Goal: Information Seeking & Learning: Learn about a topic

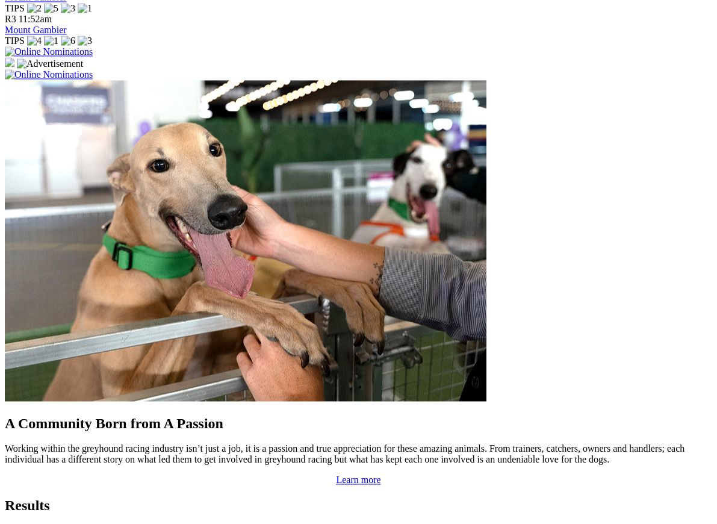
scroll to position [882, 0]
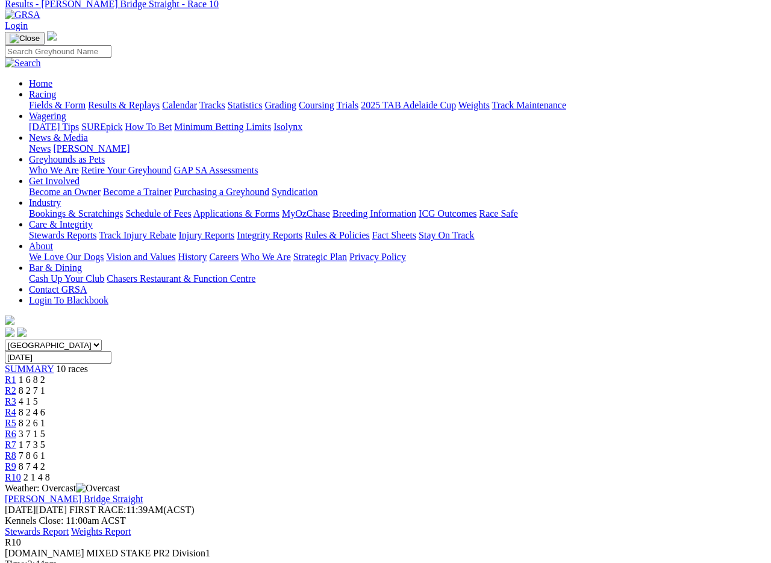
scroll to position [54, 0]
click at [16, 461] on span "R9" at bounding box center [10, 466] width 11 height 10
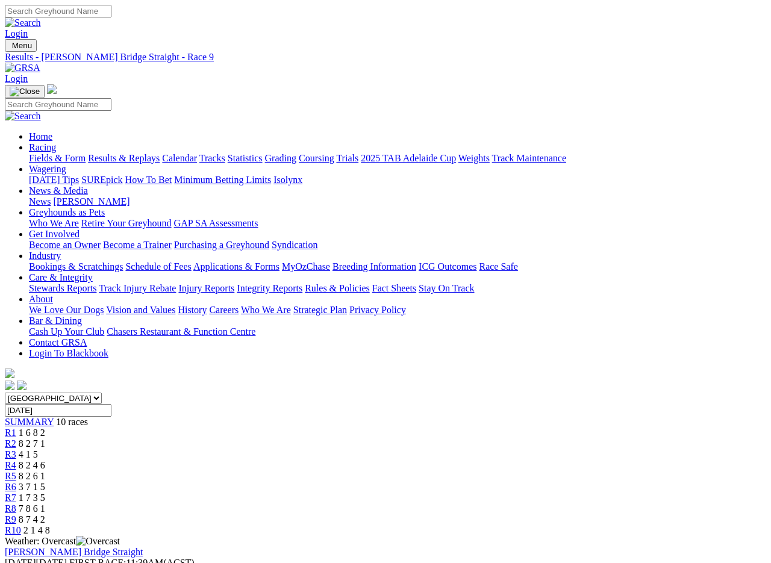
scroll to position [2, 0]
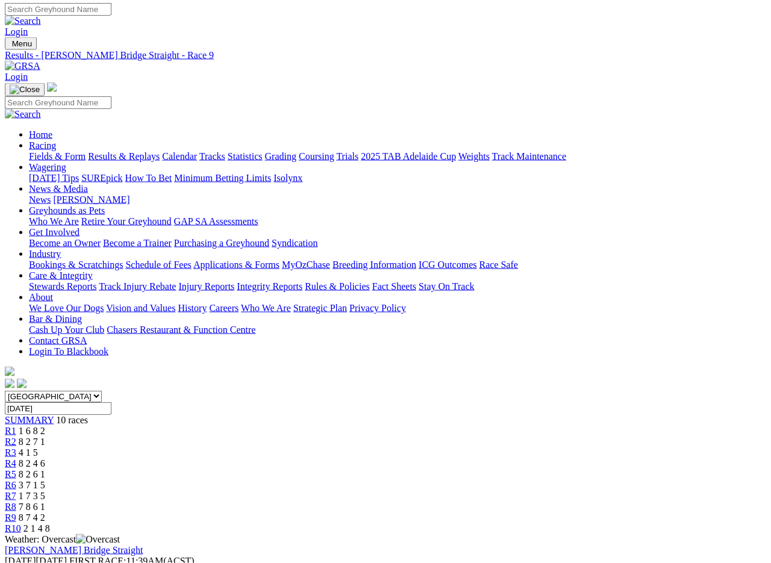
click at [16, 501] on span "R8" at bounding box center [10, 506] width 11 height 10
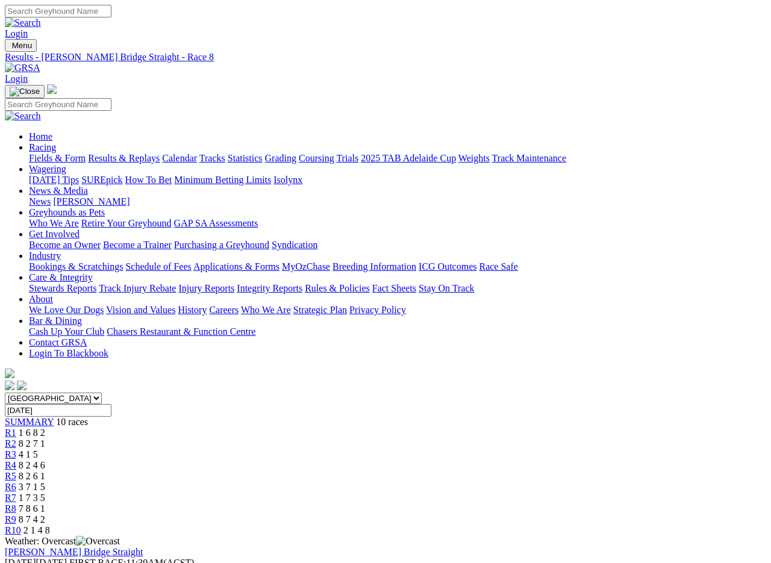
scroll to position [2, 0]
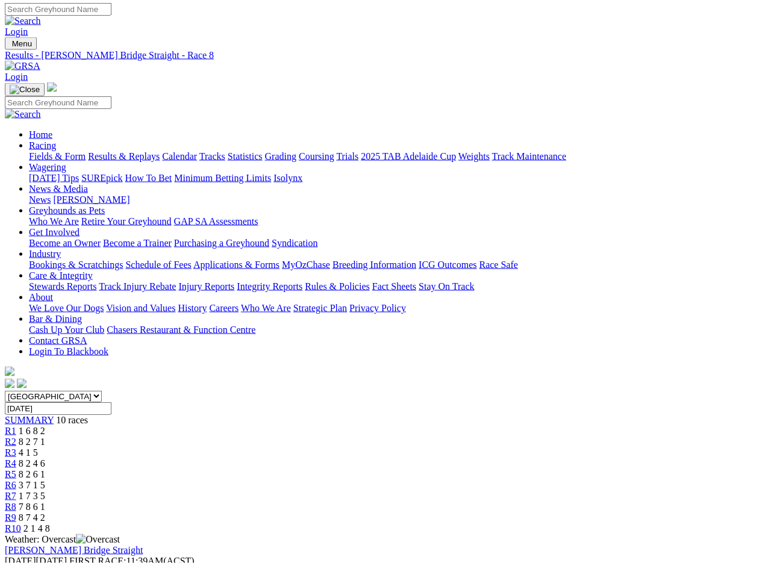
click at [16, 491] on span "R7" at bounding box center [10, 496] width 11 height 10
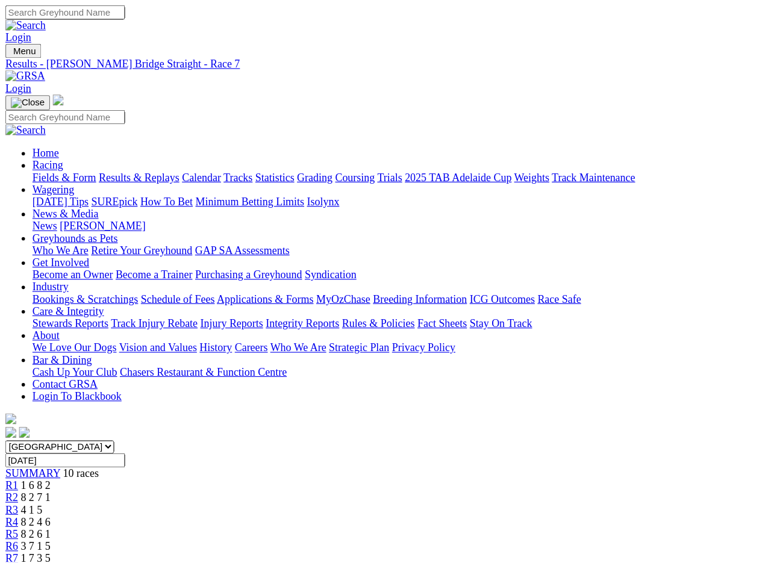
scroll to position [2, 0]
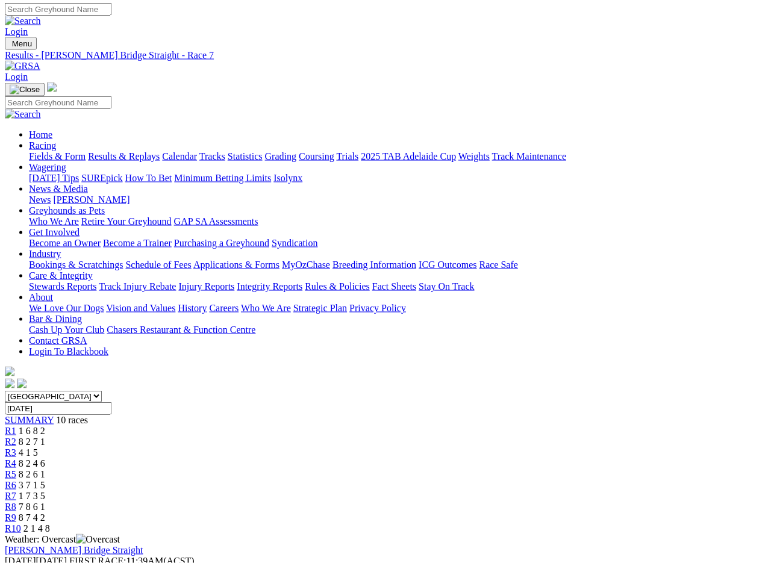
click at [16, 480] on span "R6" at bounding box center [10, 485] width 11 height 10
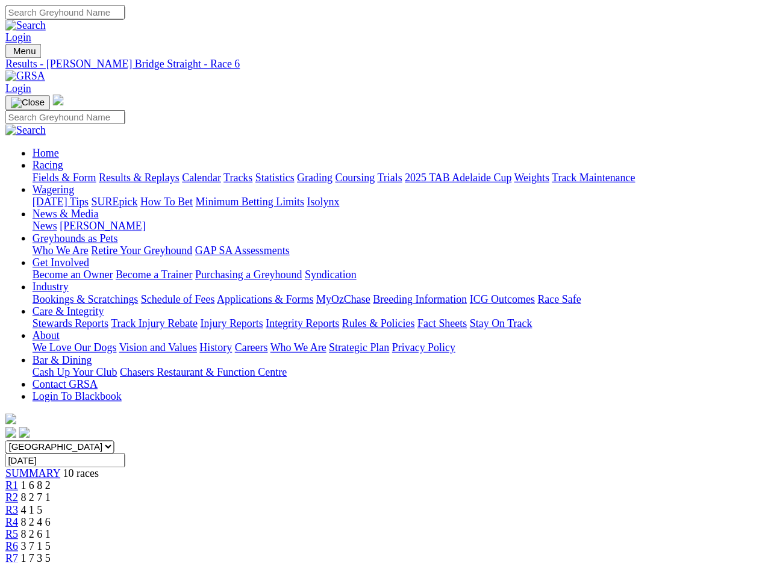
scroll to position [2, 0]
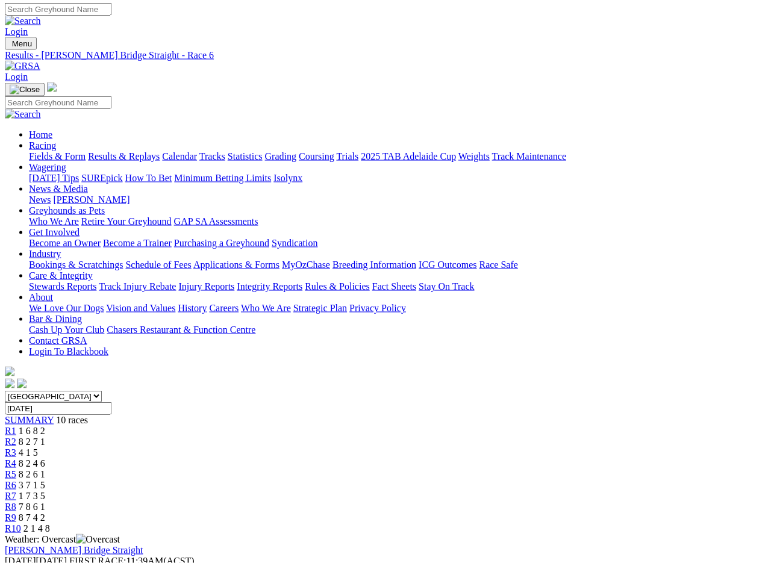
click at [51, 151] on link "Fields & Form" at bounding box center [57, 156] width 57 height 10
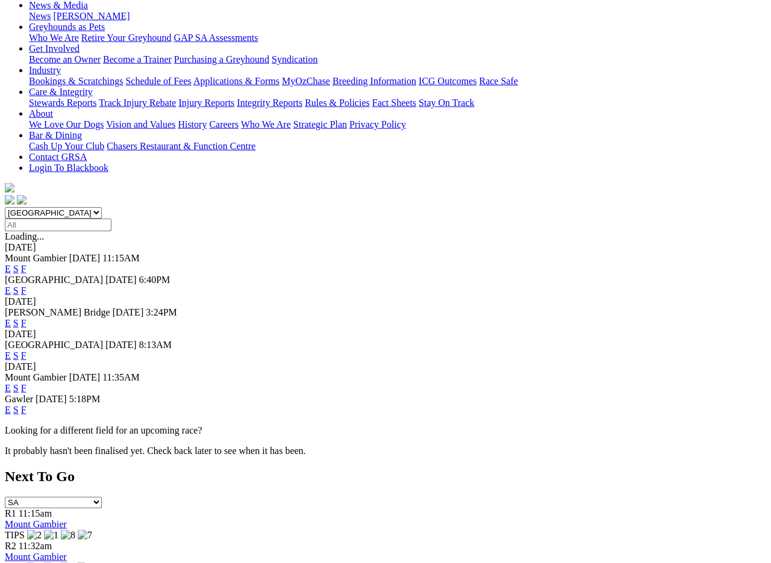
scroll to position [186, 0]
click at [26, 382] on link "F" at bounding box center [23, 387] width 5 height 10
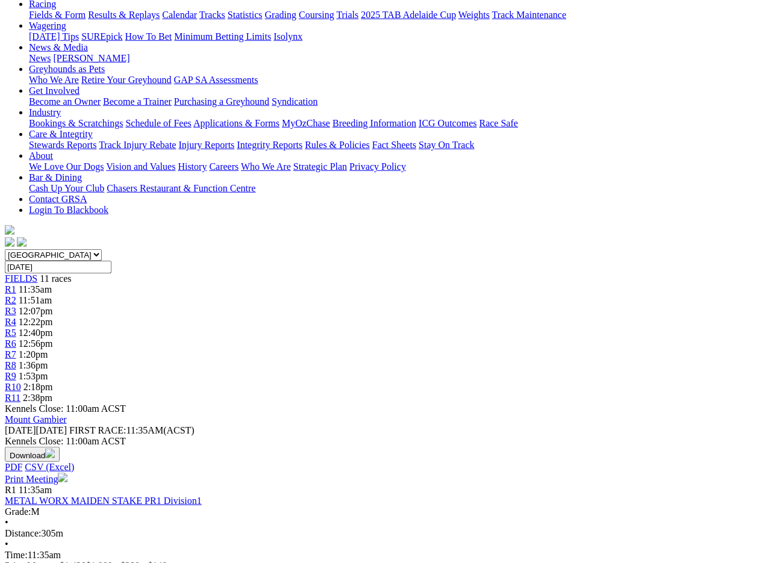
scroll to position [143, 0]
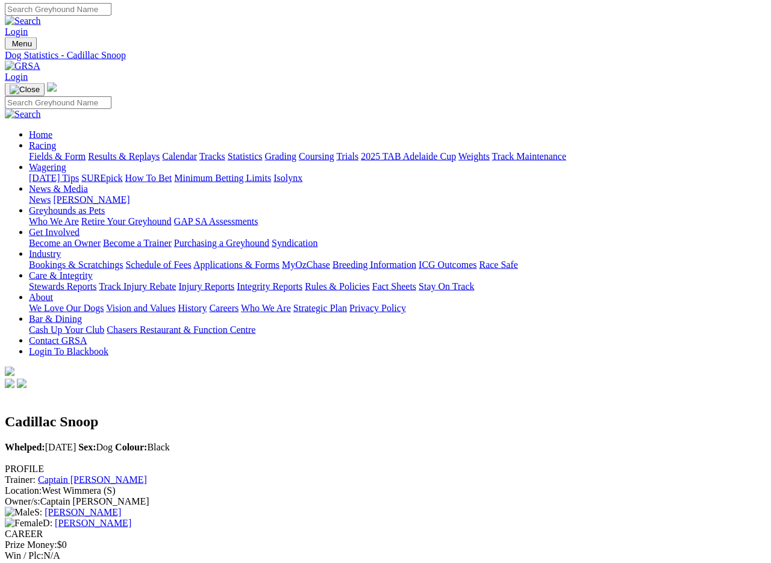
scroll to position [2, 0]
click at [49, 151] on link "Fields & Form" at bounding box center [57, 156] width 57 height 10
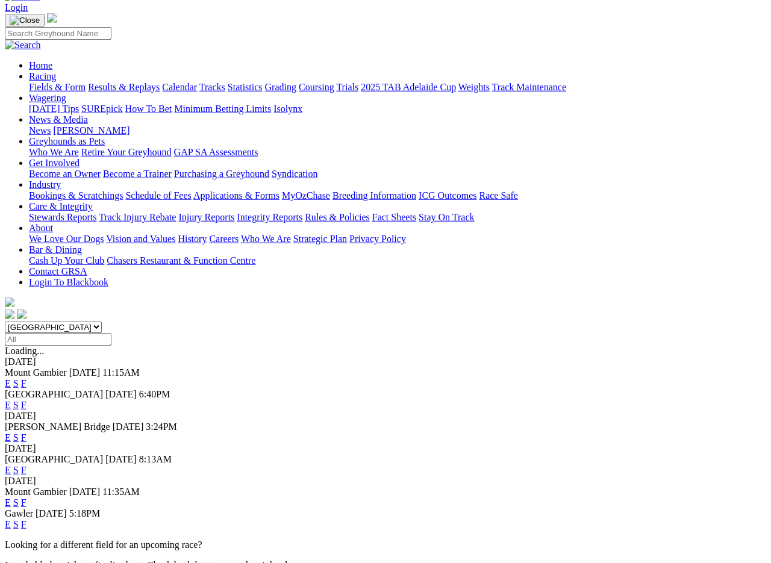
scroll to position [72, 0]
click at [26, 497] on link "F" at bounding box center [23, 502] width 5 height 10
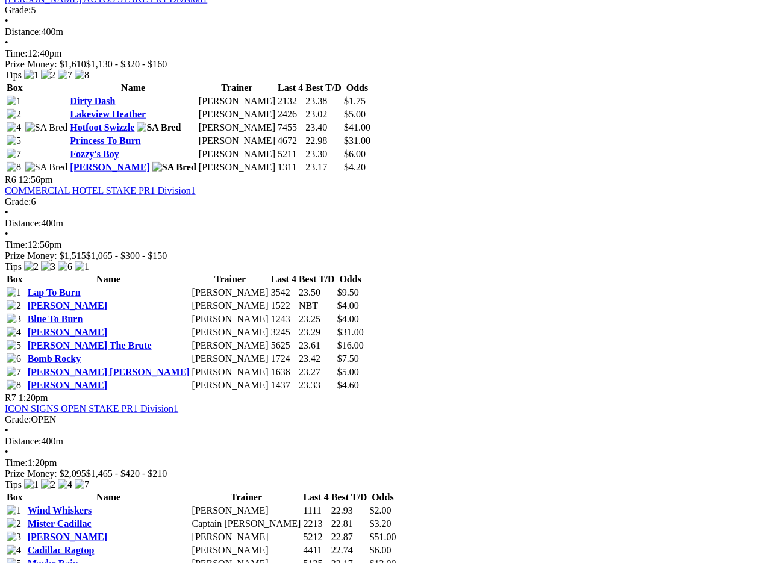
scroll to position [1359, 0]
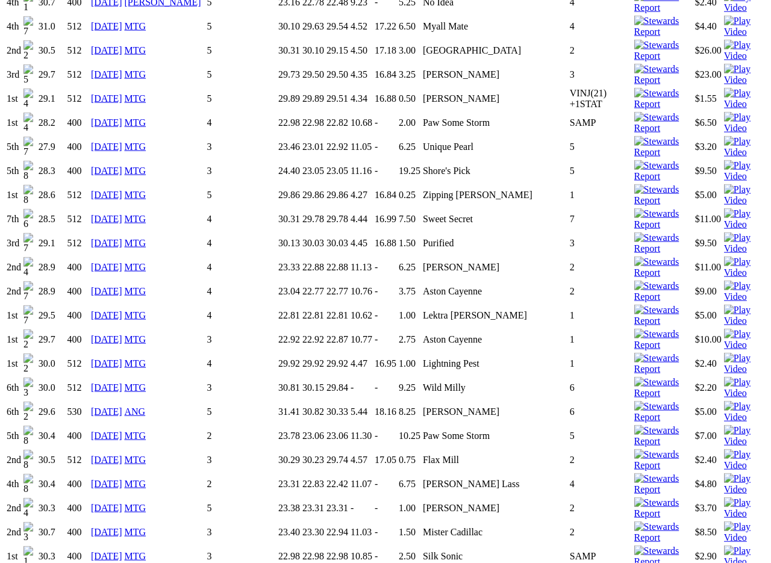
scroll to position [1637, 9]
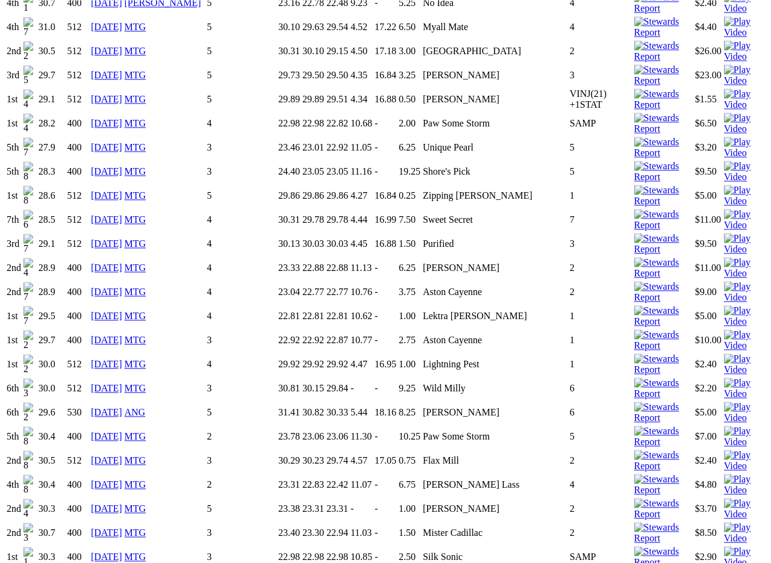
click at [16, 171] on div "Come On Kilkenny Whelped: 22 Feb 2021 Sex: Dog Colour: Lt Bdl PROFILE Trainer: …" at bounding box center [385, 493] width 761 height 3475
click at [23, 172] on div "Come On Kilkenny Whelped: 22 Feb 2021 Sex: Dog Colour: Lt Bdl PROFILE Trainer: …" at bounding box center [385, 493] width 761 height 3475
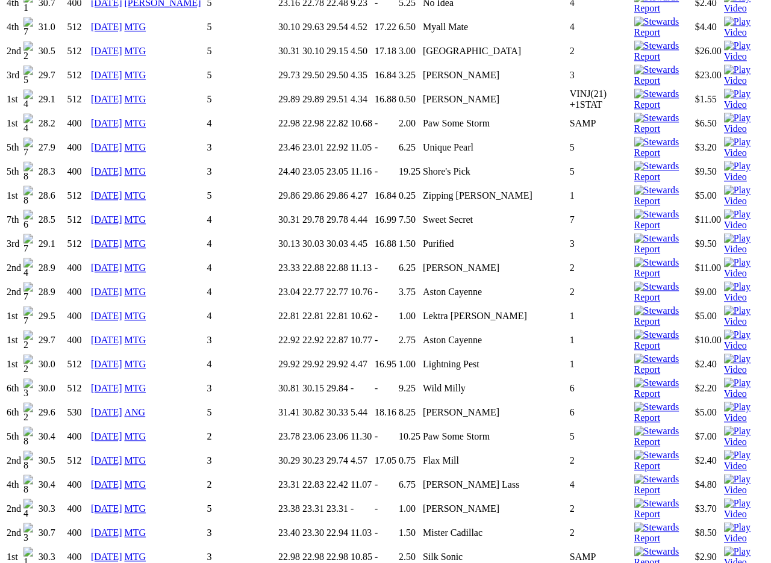
click at [17, 147] on div "Come On Kilkenny Whelped: 22 Feb 2021 Sex: Dog Colour: Lt Bdl PROFILE Trainer: …" at bounding box center [385, 493] width 761 height 3475
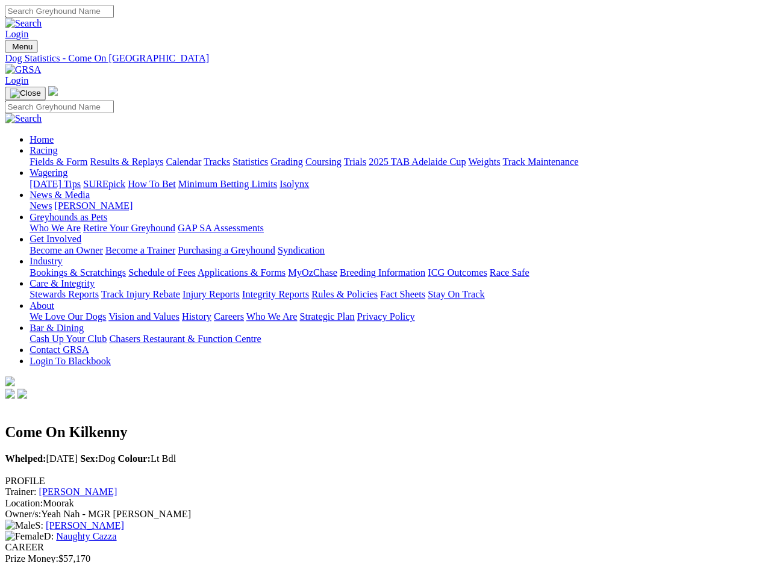
scroll to position [0, 7]
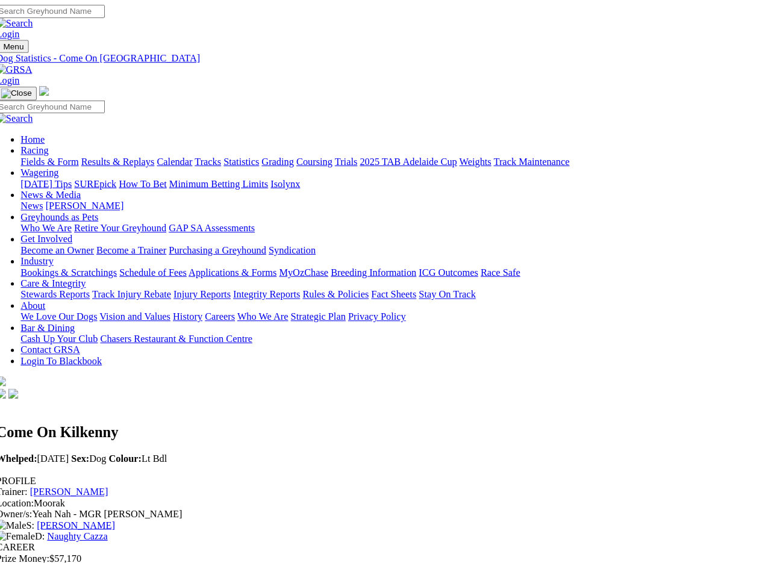
click at [43, 153] on link "Fields & Form" at bounding box center [57, 158] width 57 height 10
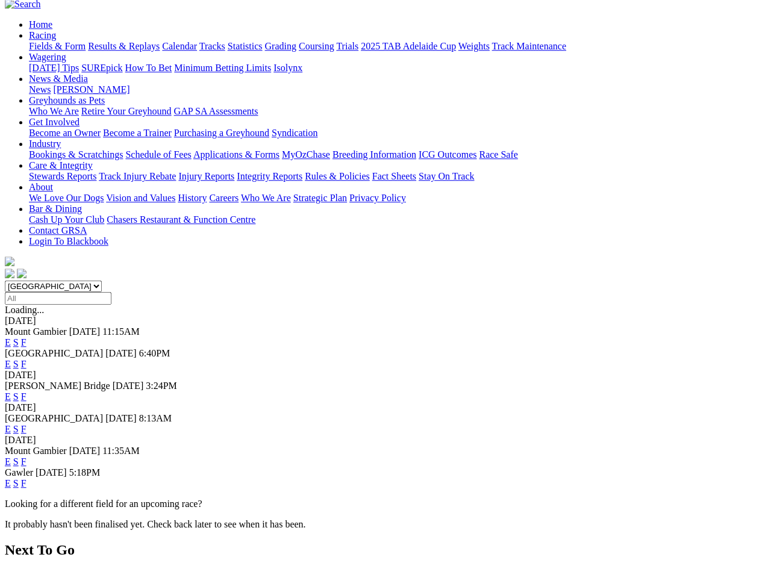
scroll to position [112, 0]
click at [26, 456] on link "F" at bounding box center [23, 461] width 5 height 10
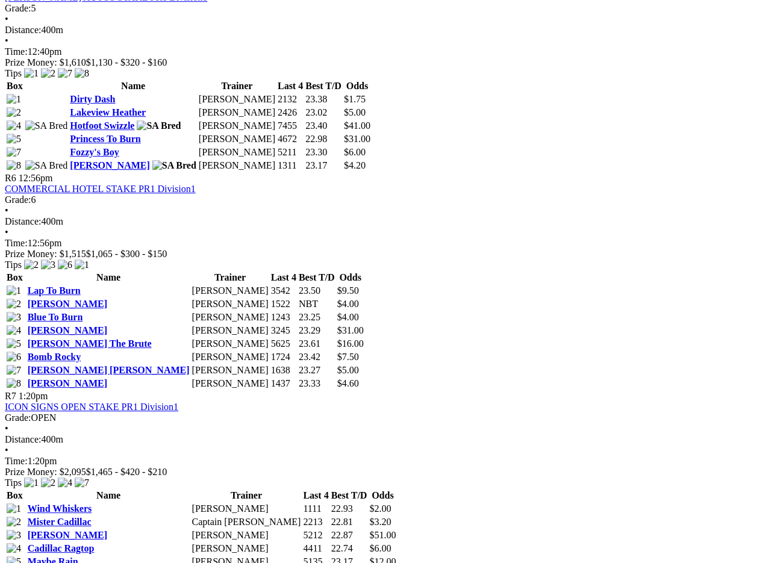
scroll to position [1358, 0]
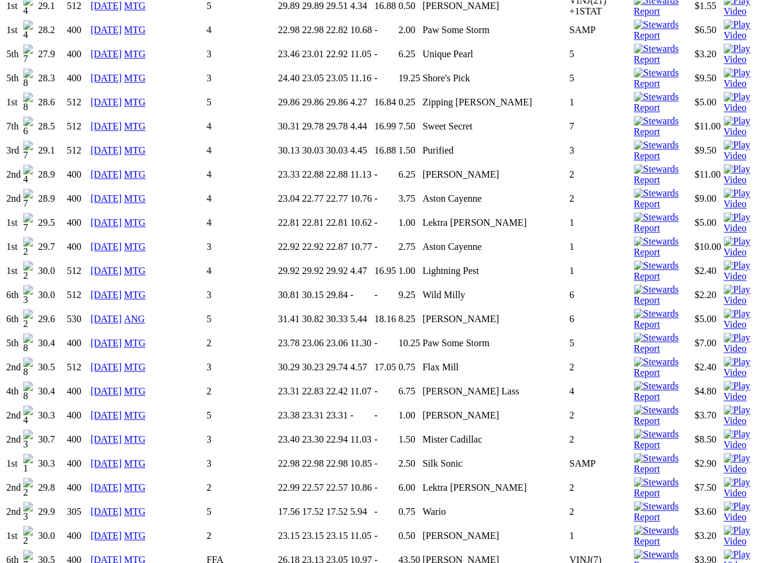
scroll to position [1728, 28]
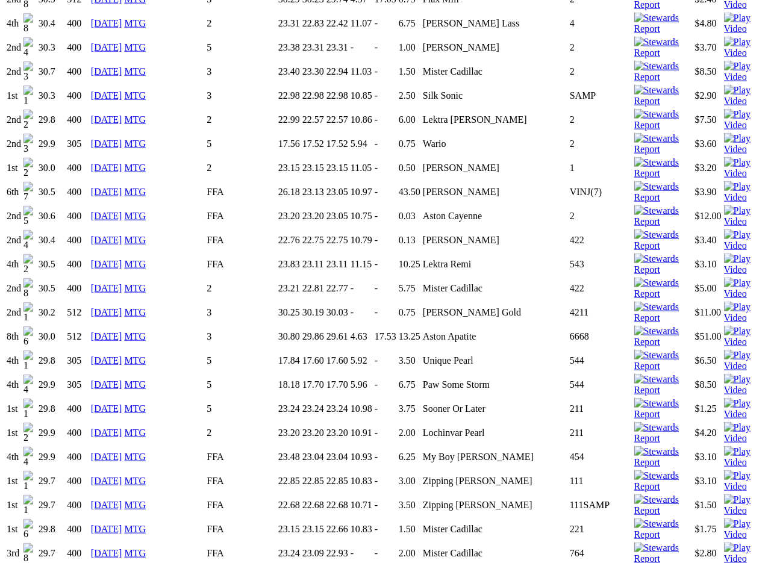
scroll to position [2099, 28]
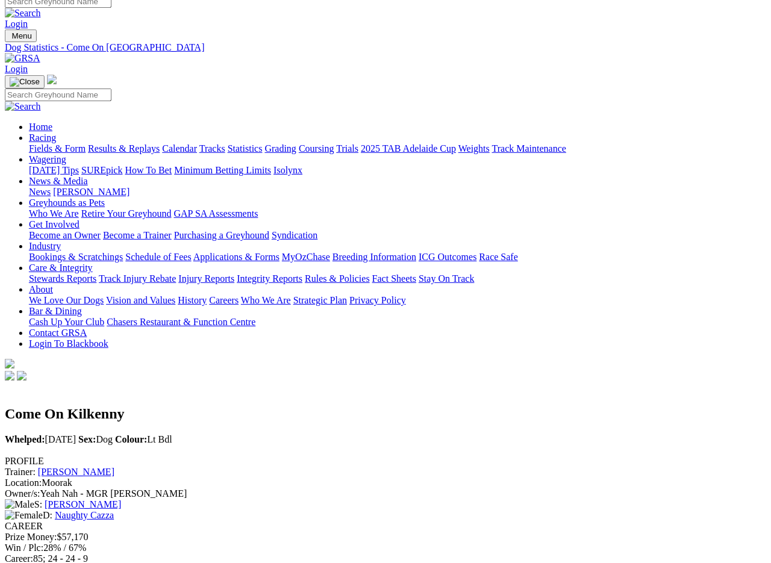
scroll to position [0, 28]
